Goal: Task Accomplishment & Management: Use online tool/utility

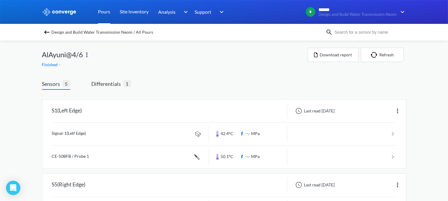
click at [107, 14] on link "Pours" at bounding box center [104, 12] width 12 height 24
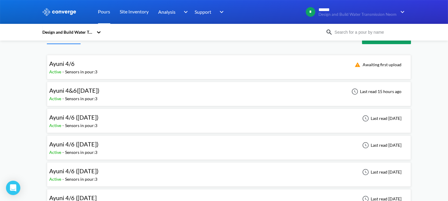
scroll to position [33, 0]
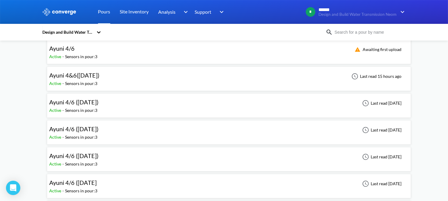
click at [106, 82] on div "Ayuni 4&6([DATE]) Active - Sensors in pour: 3 Last read 15 hours ago" at bounding box center [229, 78] width 359 height 19
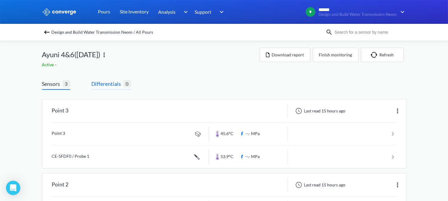
click at [112, 84] on span "Differentials" at bounding box center [108, 84] width 32 height 8
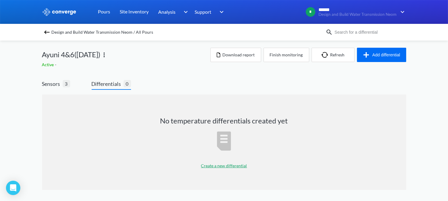
click at [231, 169] on div "Create a new differential" at bounding box center [224, 166] width 46 height 15
click at [227, 167] on p "Create a new differential" at bounding box center [224, 166] width 46 height 7
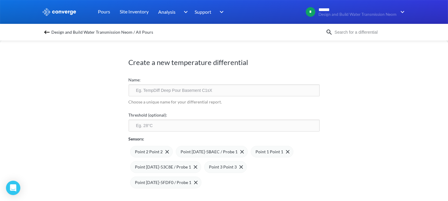
click at [186, 93] on input "text" at bounding box center [224, 90] width 191 height 12
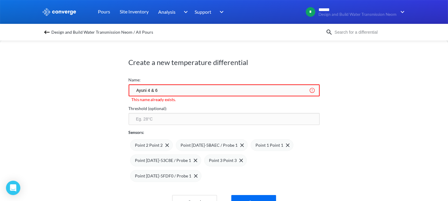
click at [170, 92] on input "Ayuni 4 & 6" at bounding box center [224, 90] width 191 height 12
click at [159, 90] on input "Ayuni 4 & 6 ([DATE])" at bounding box center [224, 90] width 191 height 12
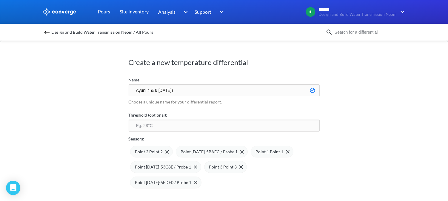
click at [165, 90] on input "Ayuni 4 & 6 [DATE])" at bounding box center [224, 90] width 191 height 12
click at [159, 88] on input "Ayuni 4 & 6 [DATE])" at bounding box center [224, 90] width 191 height 12
type input "Ayuni 4 & 6 ([DATE])"
click at [173, 127] on input "number" at bounding box center [224, 126] width 191 height 12
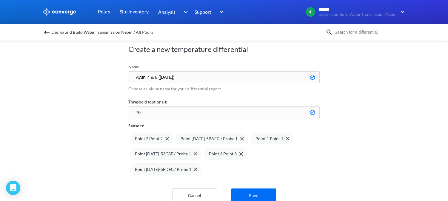
scroll to position [0, 0]
type input "70"
click at [165, 138] on img at bounding box center [167, 139] width 4 height 4
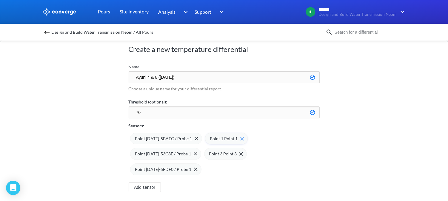
click at [240, 139] on img at bounding box center [242, 139] width 4 height 4
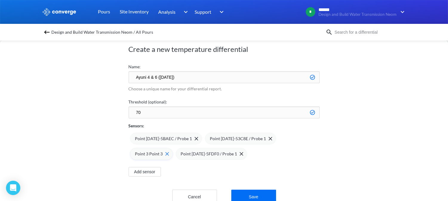
click at [169, 152] on img at bounding box center [167, 154] width 4 height 4
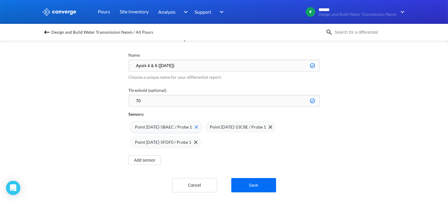
scroll to position [30, 0]
click at [252, 180] on button "Save" at bounding box center [253, 185] width 45 height 14
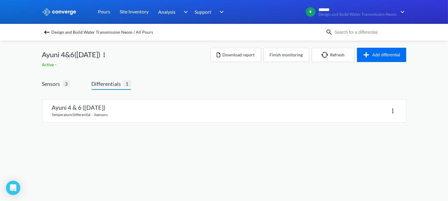
scroll to position [0, 0]
click at [121, 116] on link at bounding box center [227, 111] width 364 height 23
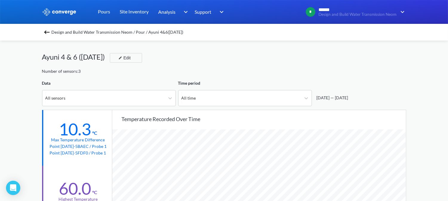
click at [56, 11] on img at bounding box center [59, 12] width 35 height 8
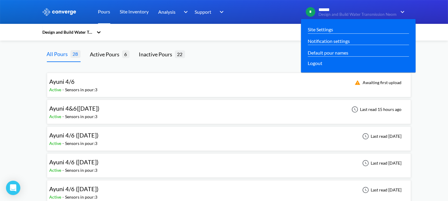
click at [403, 9] on img at bounding box center [402, 11] width 10 height 7
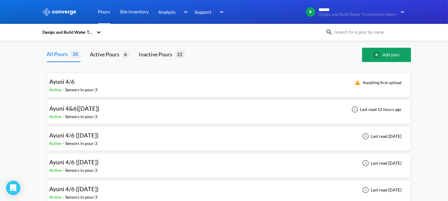
click at [101, 32] on icon at bounding box center [99, 32] width 6 height 6
click at [82, 51] on div "Design and Build Water Transmission Neom" at bounding box center [72, 52] width 60 height 18
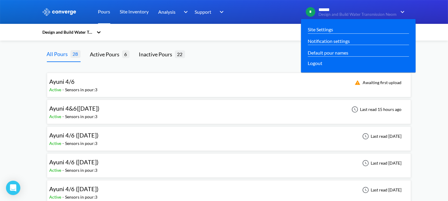
click at [345, 14] on span "Design and Build Water Transmission Neom" at bounding box center [358, 14] width 78 height 4
click at [396, 11] on span "******" at bounding box center [357, 9] width 77 height 5
click at [351, 29] on div "Site Settings" at bounding box center [358, 29] width 101 height 7
click at [332, 30] on link "Site Settings" at bounding box center [320, 29] width 25 height 7
